Goal: Find contact information: Find contact information

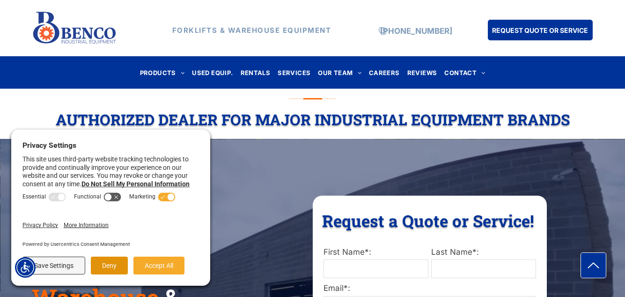
scroll to position [19, 0]
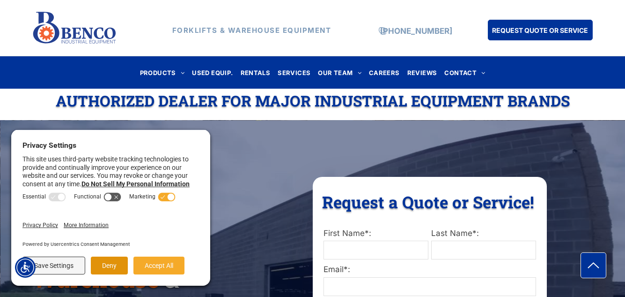
click at [115, 264] on button "Deny" at bounding box center [109, 265] width 37 height 18
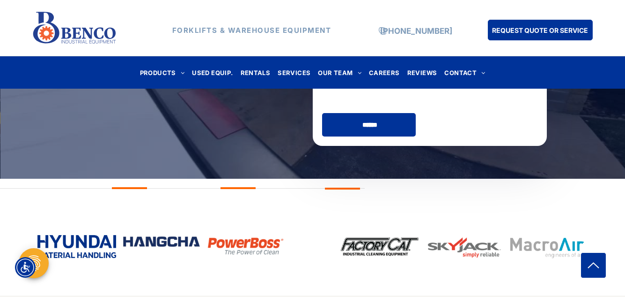
scroll to position [2378, 0]
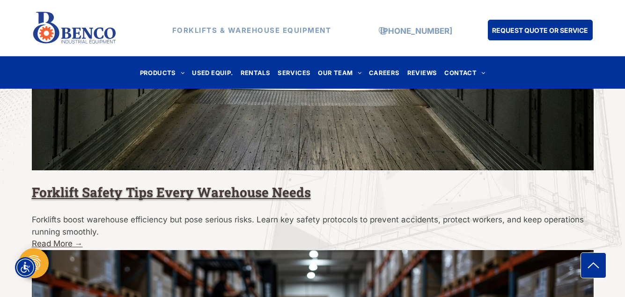
click at [348, 66] on span "OUR TEAM" at bounding box center [340, 72] width 44 height 13
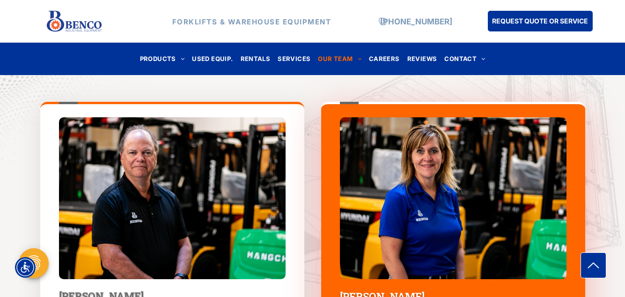
scroll to position [506, 0]
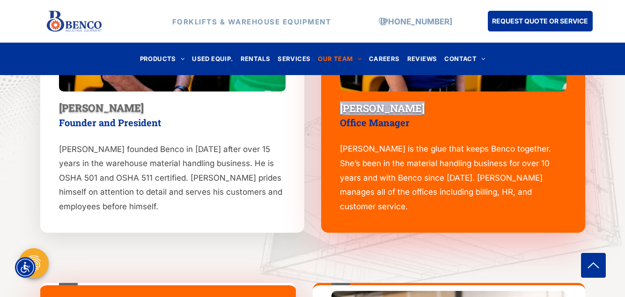
drag, startPoint x: 418, startPoint y: 106, endPoint x: 341, endPoint y: 104, distance: 77.3
click at [341, 104] on h4 "[PERSON_NAME]" at bounding box center [453, 108] width 227 height 12
copy span "[PERSON_NAME]"
click at [307, 175] on div "[PERSON_NAME] Founder and President [PERSON_NAME] founded Benco in [DATE] after…" at bounding box center [313, 73] width 562 height 335
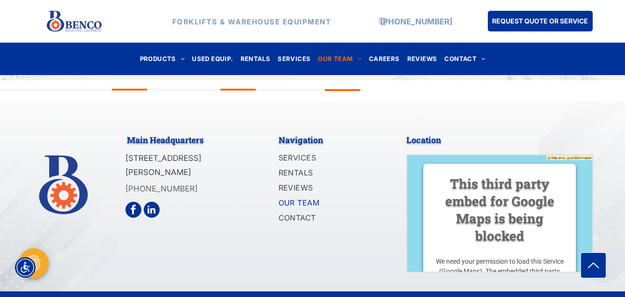
scroll to position [1242, 0]
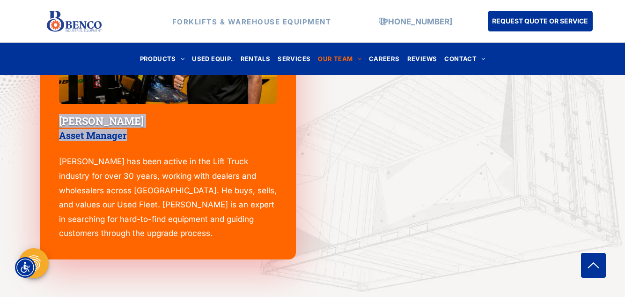
drag, startPoint x: 59, startPoint y: 119, endPoint x: 138, endPoint y: 133, distance: 80.0
click at [138, 133] on div "[PERSON_NAME] Asset Manager [PERSON_NAME] has been active in the Lift Truck ind…" at bounding box center [168, 101] width 256 height 316
copy div "[PERSON_NAME] Asset Manager"
